Goal: Transaction & Acquisition: Purchase product/service

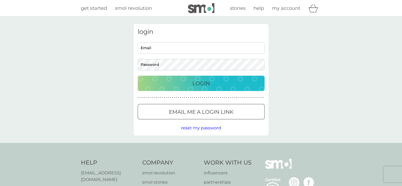
type input "[EMAIL_ADDRESS][DOMAIN_NAME]"
click at [202, 82] on p "Login" at bounding box center [200, 83] width 17 height 8
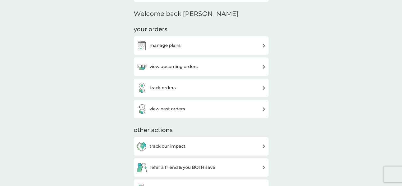
scroll to position [122, 0]
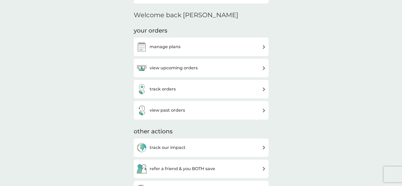
click at [180, 68] on h3 "view upcoming orders" at bounding box center [174, 68] width 48 height 7
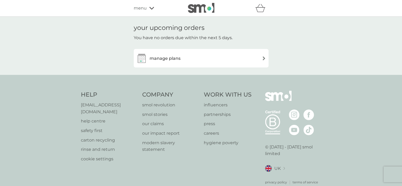
click at [185, 58] on div "manage plans" at bounding box center [201, 58] width 130 height 11
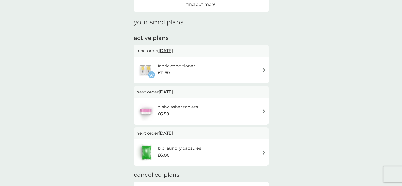
scroll to position [59, 0]
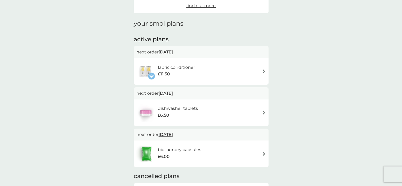
click at [247, 70] on div "fabric conditioner £11.50" at bounding box center [201, 71] width 130 height 19
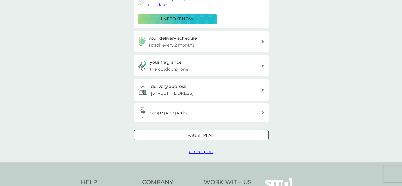
scroll to position [106, 0]
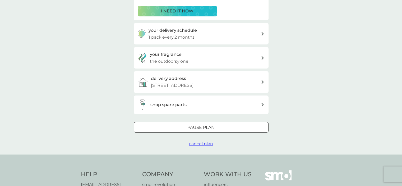
click at [197, 130] on div at bounding box center [201, 128] width 19 height 6
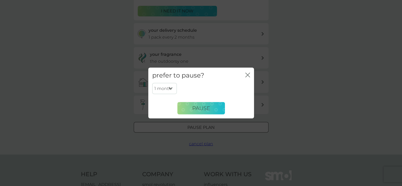
click at [170, 88] on select "1 month 2 months 3 months 4 months 5 months 6 months" at bounding box center [164, 88] width 25 height 11
select select "2"
click at [152, 83] on select "1 month 2 months 3 months 4 months 5 months 6 months" at bounding box center [164, 88] width 25 height 11
click at [214, 109] on button "Pause" at bounding box center [201, 108] width 48 height 13
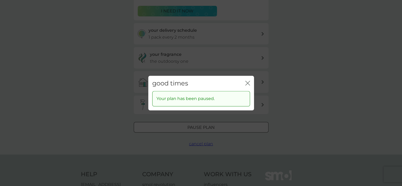
click at [246, 82] on icon "close" at bounding box center [247, 83] width 5 height 5
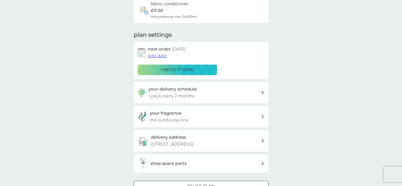
scroll to position [0, 0]
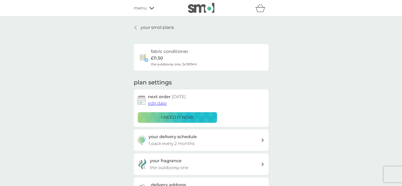
click at [148, 29] on p "your smol plans" at bounding box center [157, 27] width 33 height 7
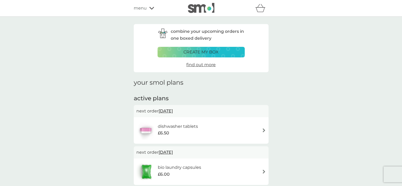
click at [263, 130] on img at bounding box center [264, 130] width 4 height 4
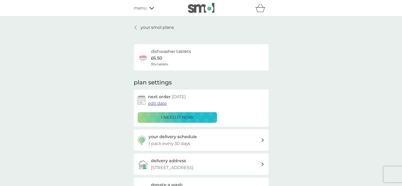
click at [183, 114] on p "i need it now" at bounding box center [177, 117] width 33 height 7
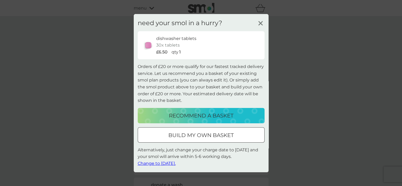
click at [183, 113] on p "recommend a basket" at bounding box center [201, 115] width 65 height 8
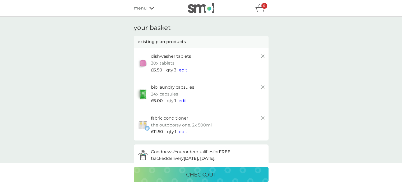
click at [263, 117] on line at bounding box center [262, 117] width 3 height 3
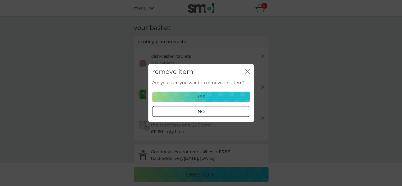
click at [198, 97] on p "yes" at bounding box center [201, 96] width 8 height 7
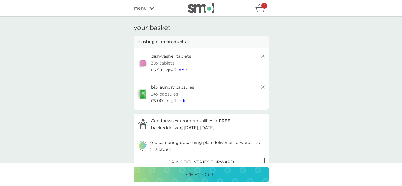
click at [197, 170] on p "checkout" at bounding box center [201, 174] width 30 height 8
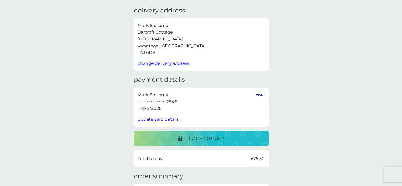
scroll to position [15, 0]
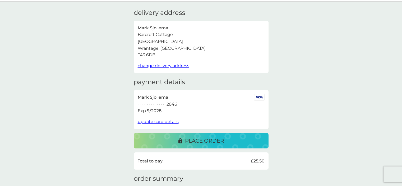
click at [210, 138] on p "place order" at bounding box center [204, 140] width 39 height 8
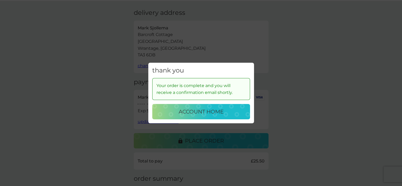
click at [202, 112] on p "account home" at bounding box center [201, 111] width 45 height 8
